Goal: Information Seeking & Learning: Learn about a topic

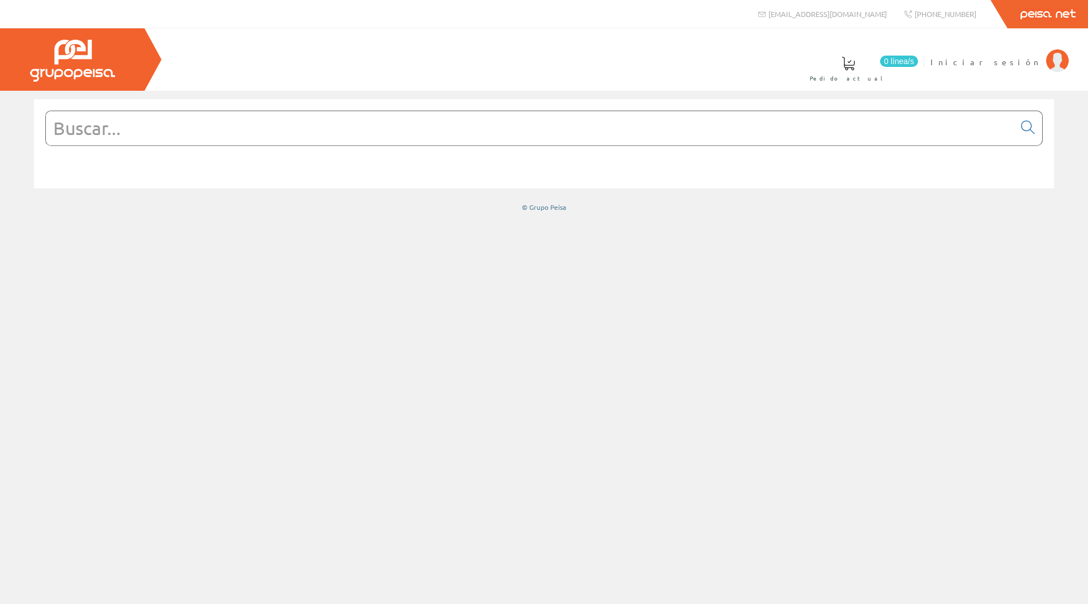
click at [124, 118] on input "text" at bounding box center [530, 128] width 969 height 34
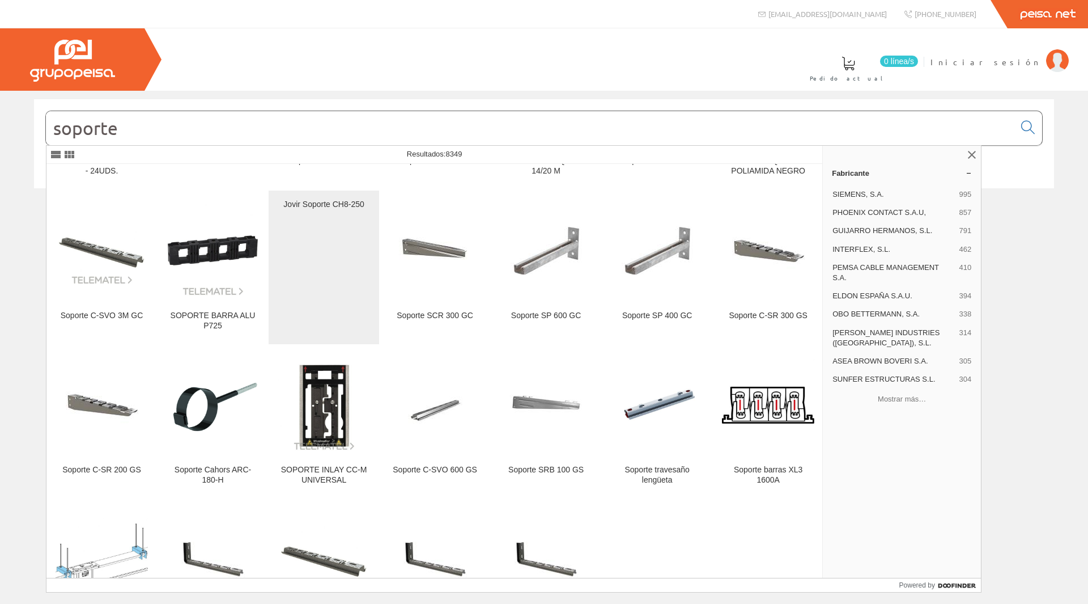
scroll to position [7805, 0]
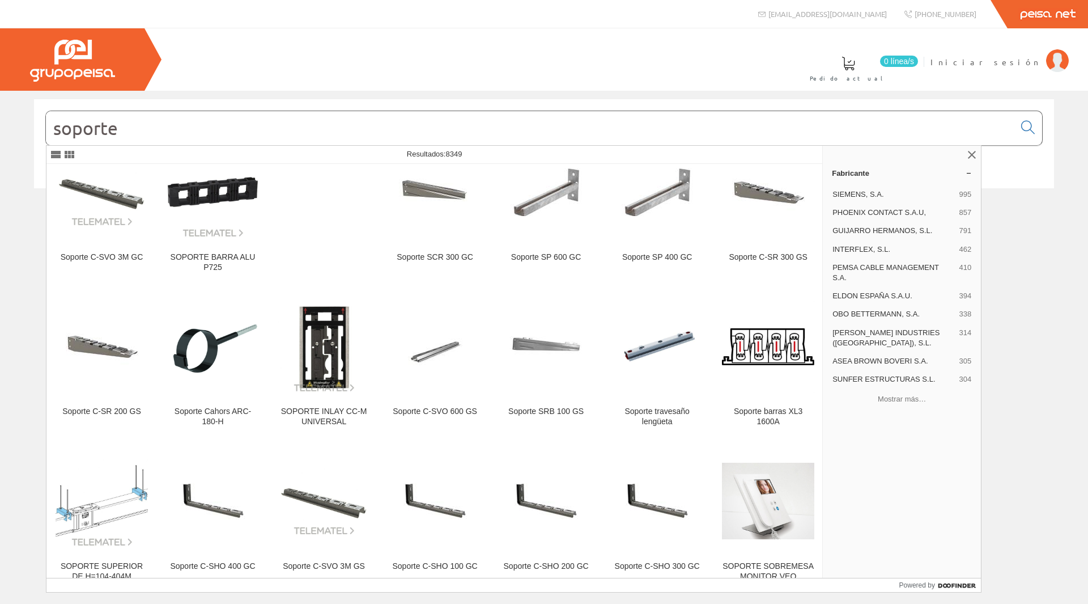
drag, startPoint x: 206, startPoint y: 132, endPoint x: 56, endPoint y: 135, distance: 150.8
click at [57, 132] on input "soporte" at bounding box center [530, 128] width 969 height 34
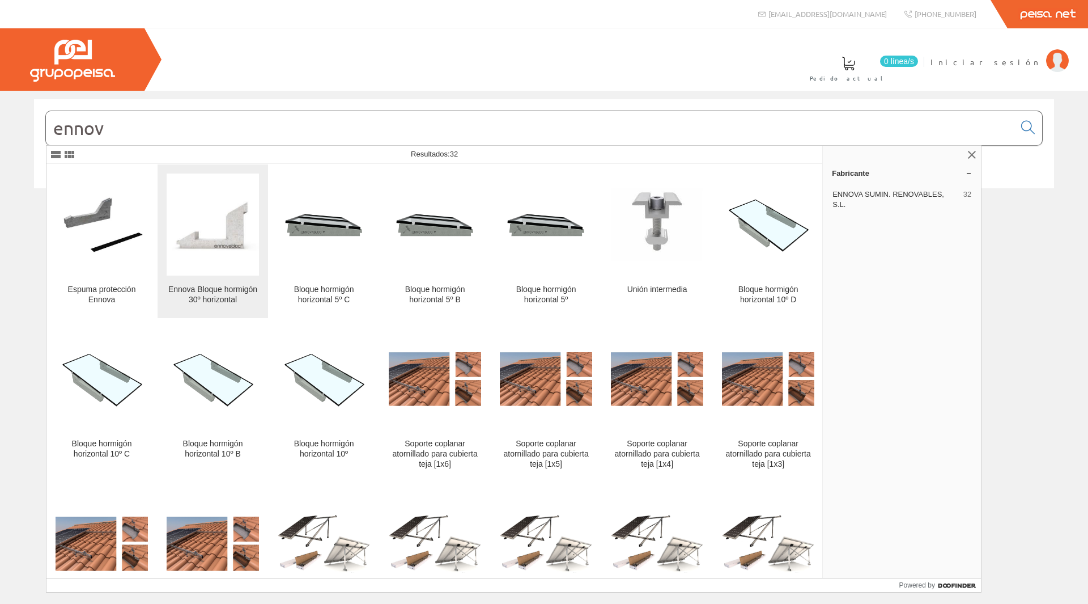
type input "ennov"
click at [228, 254] on figure at bounding box center [213, 224] width 92 height 102
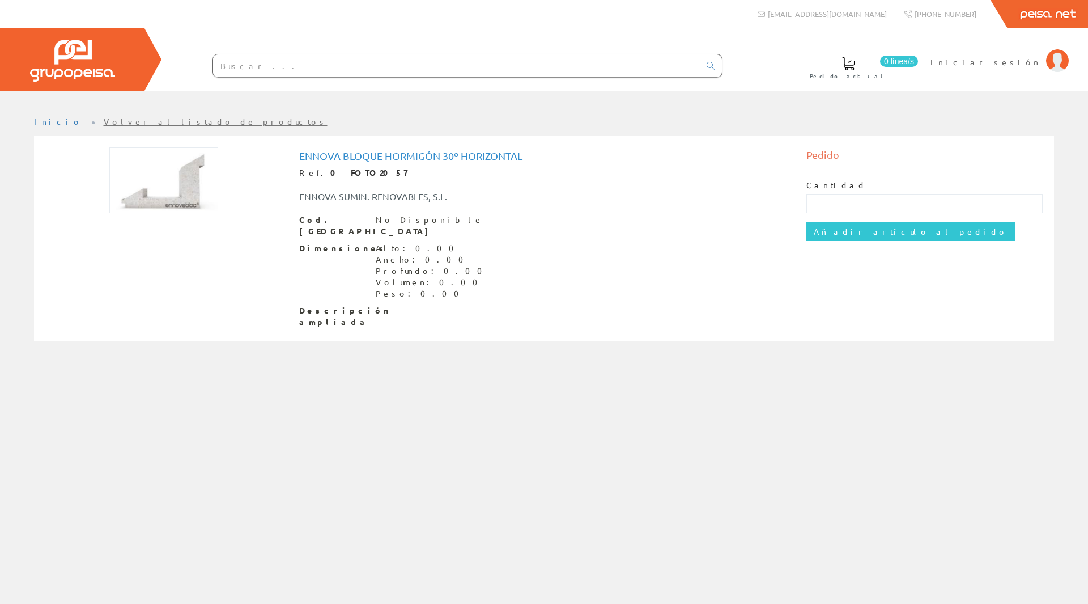
click at [260, 65] on input "text" at bounding box center [456, 65] width 487 height 23
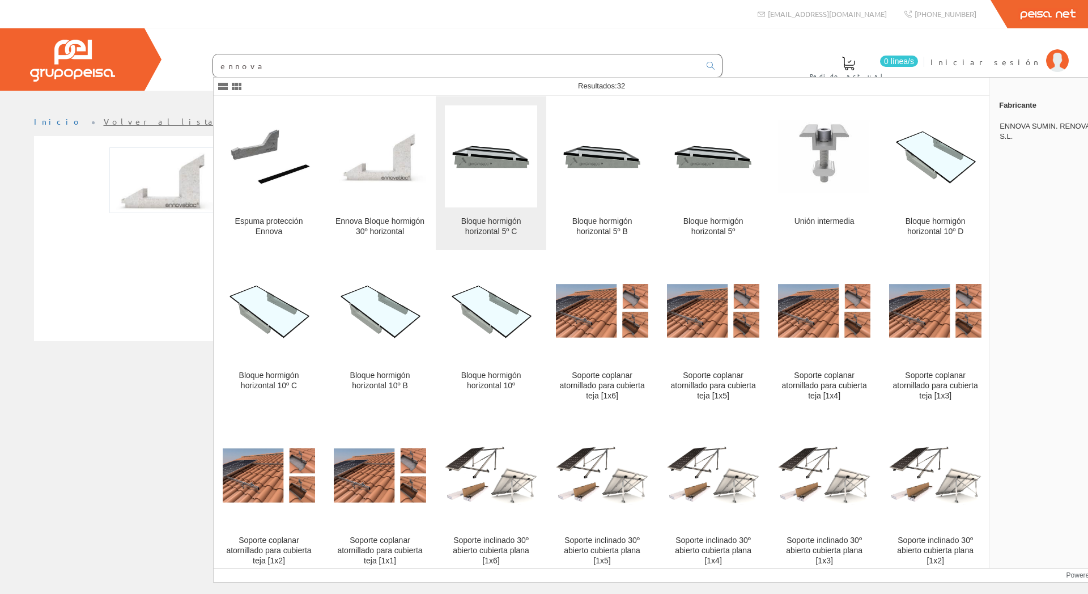
type input "ennova"
click at [475, 204] on figure at bounding box center [491, 156] width 92 height 102
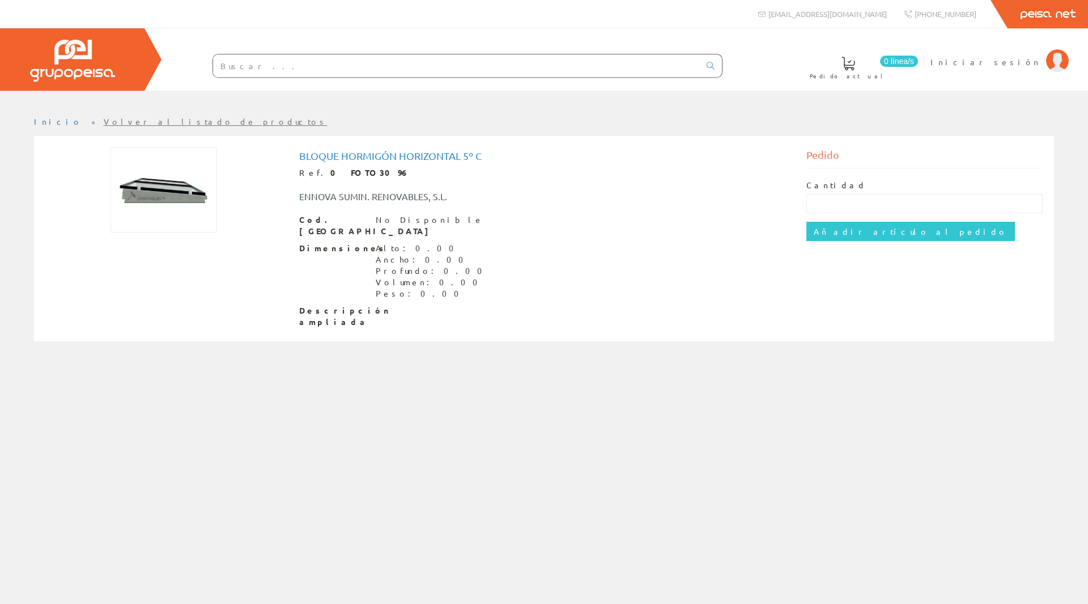
click at [166, 207] on img at bounding box center [164, 189] width 107 height 85
click at [318, 305] on span "Descripción ampliada" at bounding box center [333, 316] width 68 height 23
click at [319, 306] on span "Descripción ampliada" at bounding box center [333, 316] width 68 height 23
click at [274, 58] on input "text" at bounding box center [456, 65] width 487 height 23
click at [265, 64] on input "text" at bounding box center [456, 65] width 487 height 23
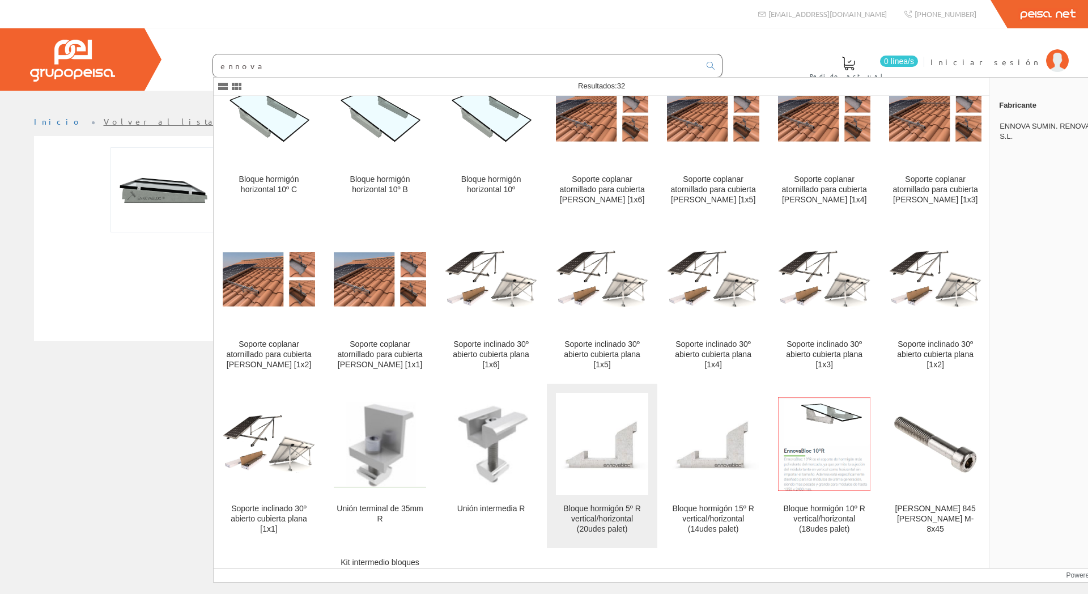
scroll to position [331, 0]
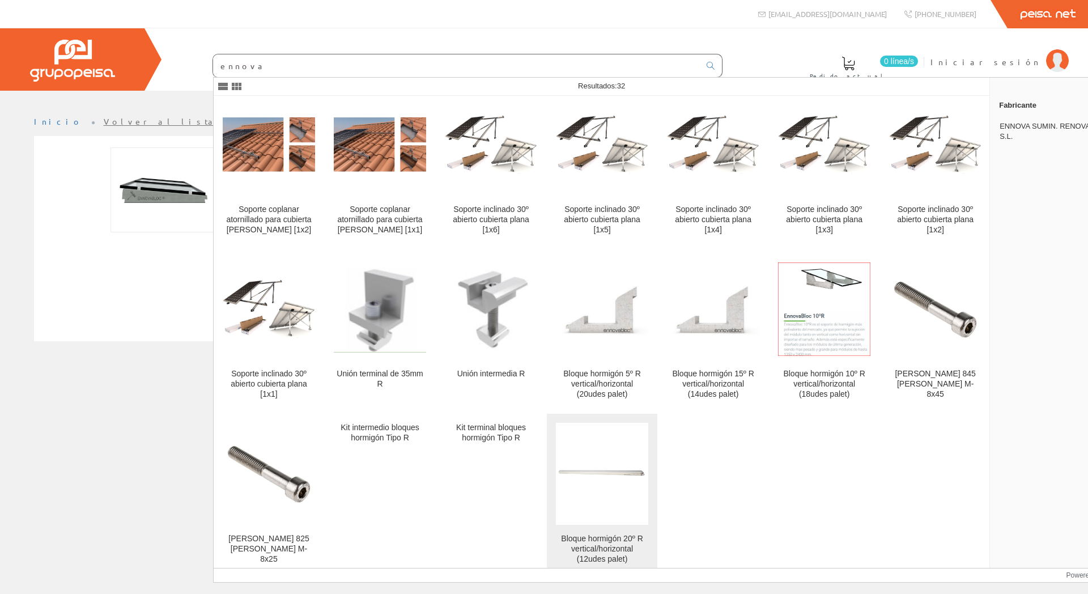
type input "ennova"
click at [624, 507] on figure at bounding box center [602, 474] width 92 height 102
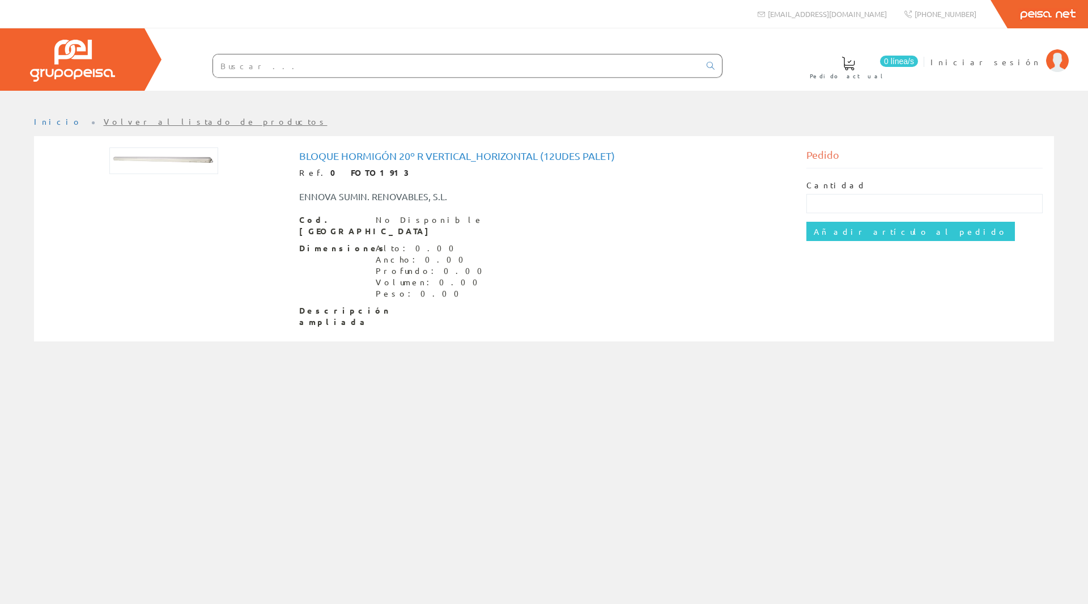
click at [134, 153] on img at bounding box center [163, 160] width 109 height 27
click at [138, 142] on div "Bloque hormigón 20º R vertical_horizontal (12udes palet) Ref. 0 FOTO1913 ENNOVA…" at bounding box center [544, 238] width 1020 height 205
